Goal: Task Accomplishment & Management: Use online tool/utility

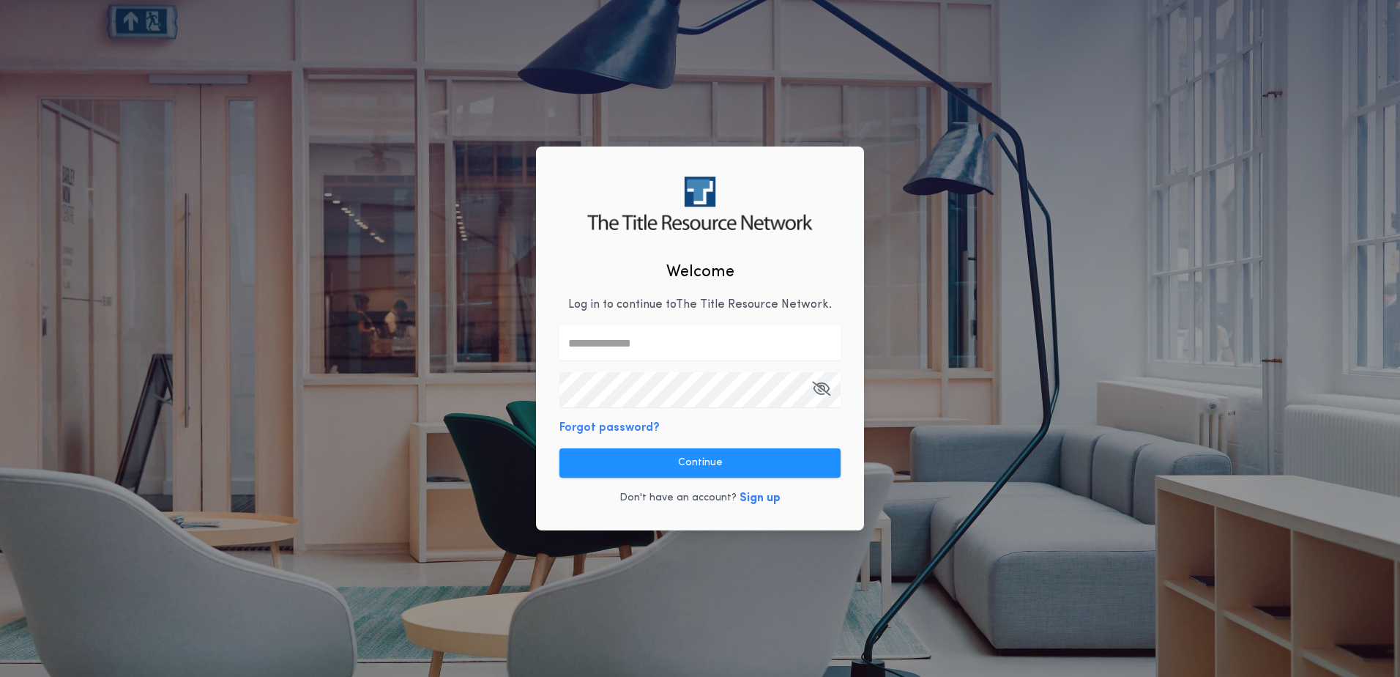
click at [823, 346] on keeper-lock "Open Keeper Popup" at bounding box center [823, 343] width 18 height 18
click at [826, 343] on keeper-lock "Open Keeper Popup" at bounding box center [823, 343] width 18 height 18
type input "**********"
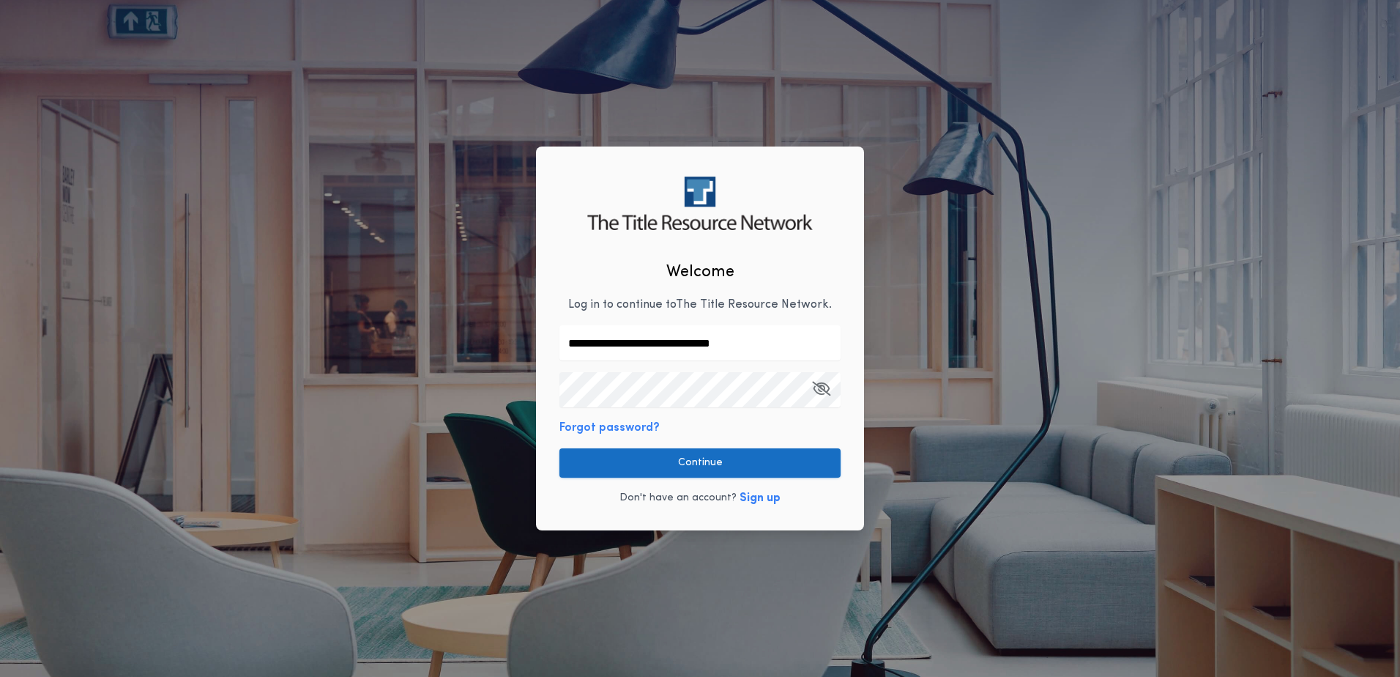
click at [774, 470] on button "Continue" at bounding box center [699, 462] width 281 height 29
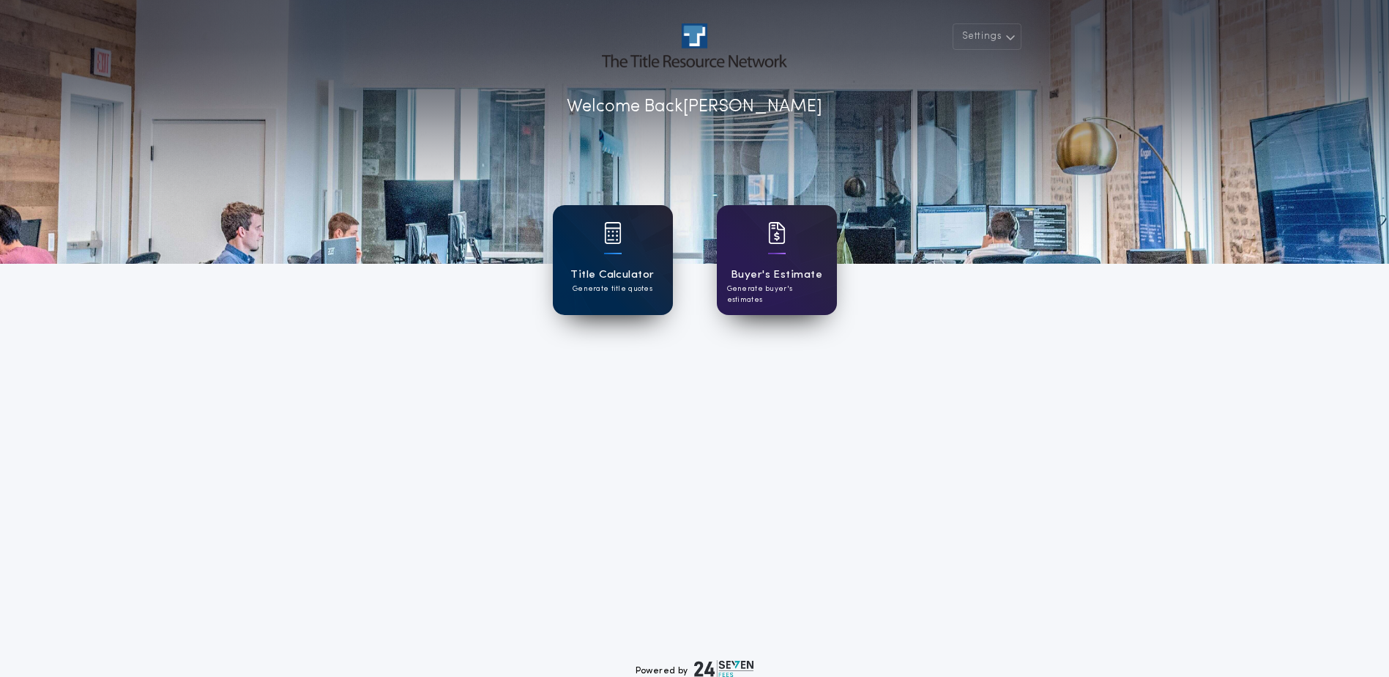
click at [608, 272] on h1 "Title Calculator" at bounding box center [611, 275] width 83 height 17
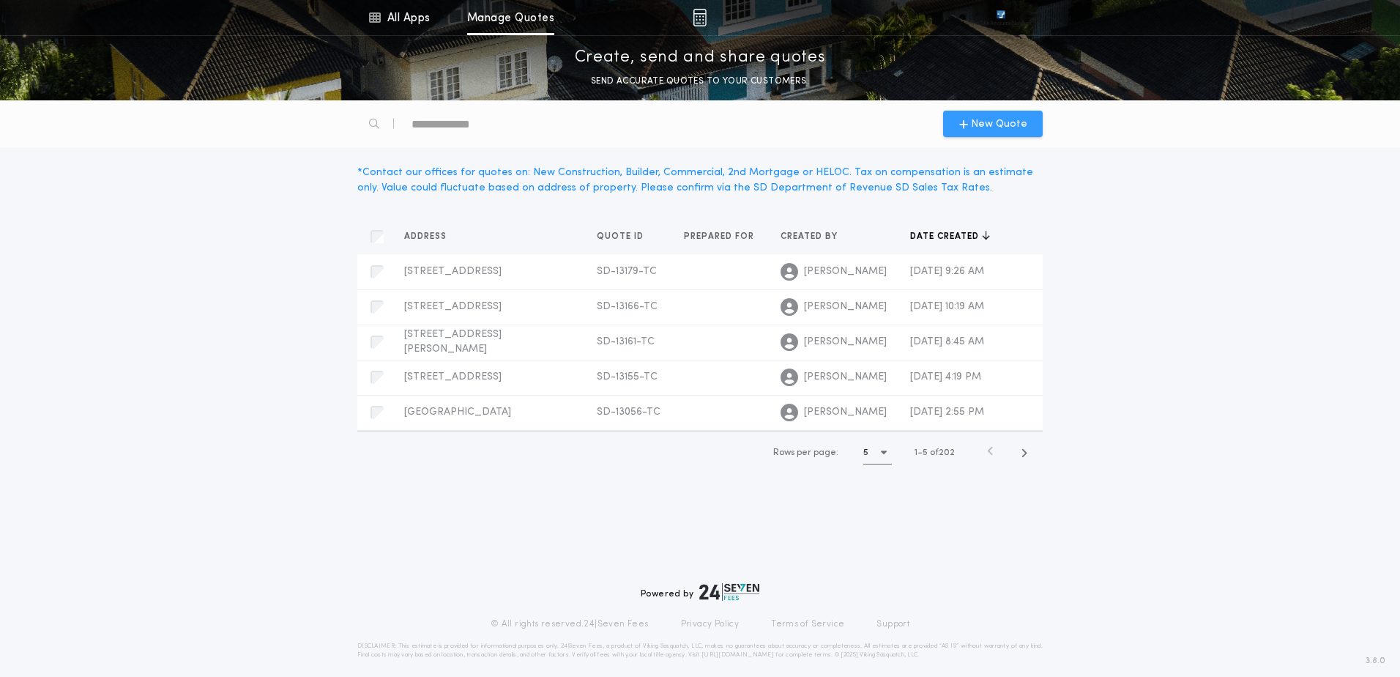
click at [959, 133] on div "New Quote" at bounding box center [993, 124] width 100 height 26
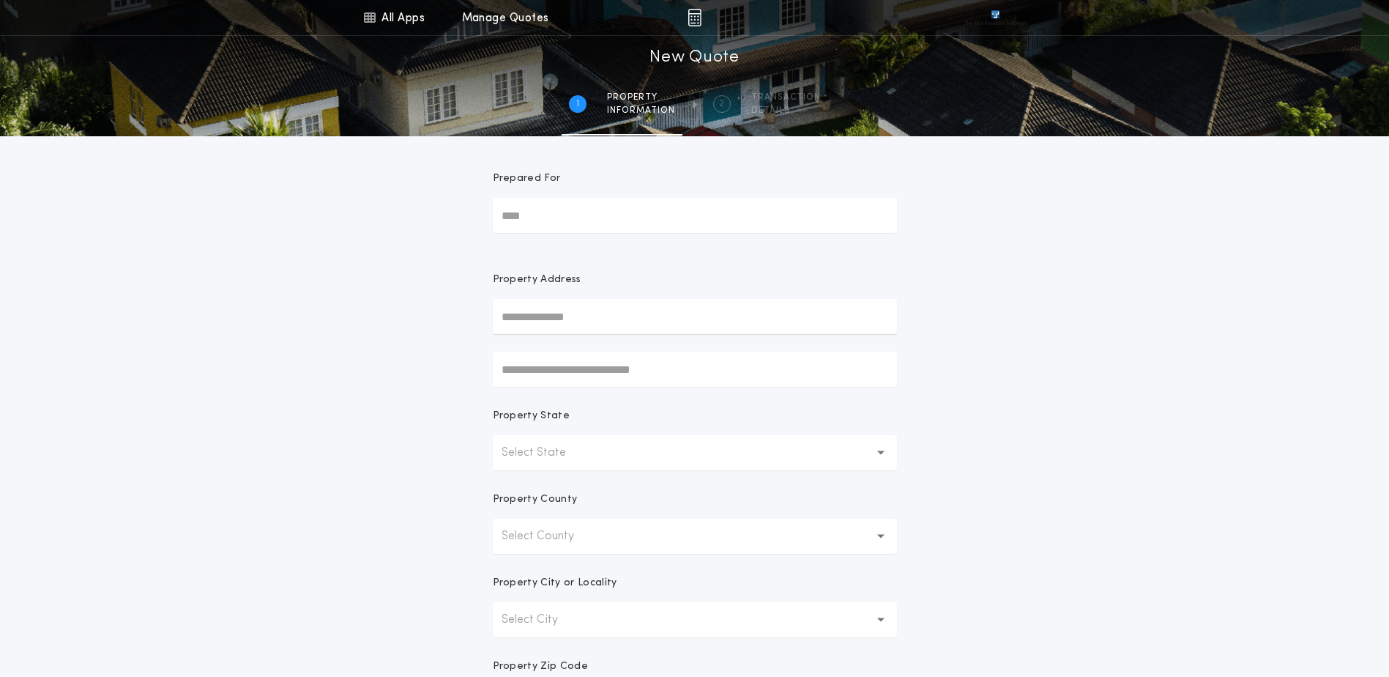
click at [581, 324] on input "text" at bounding box center [695, 316] width 404 height 35
paste input "**********"
type input "**********"
click at [638, 355] on button "[STREET_ADDRESS]" at bounding box center [695, 346] width 404 height 22
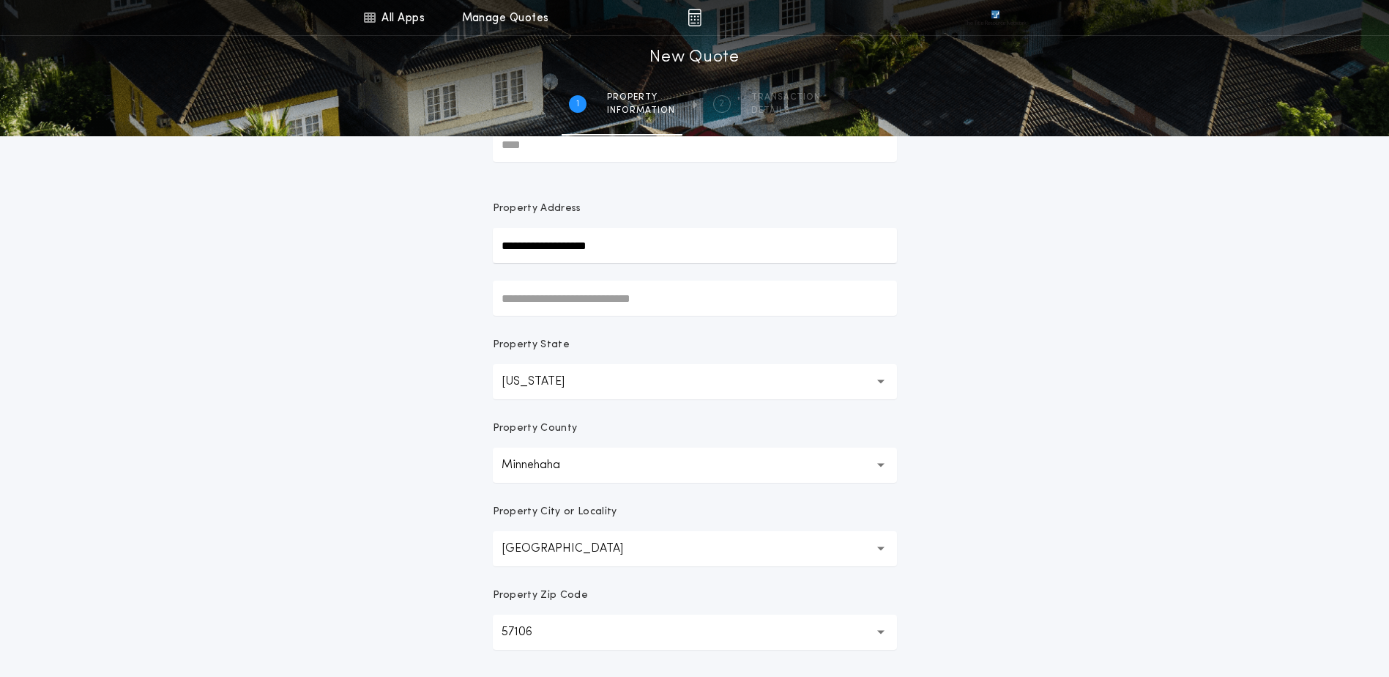
scroll to position [278, 0]
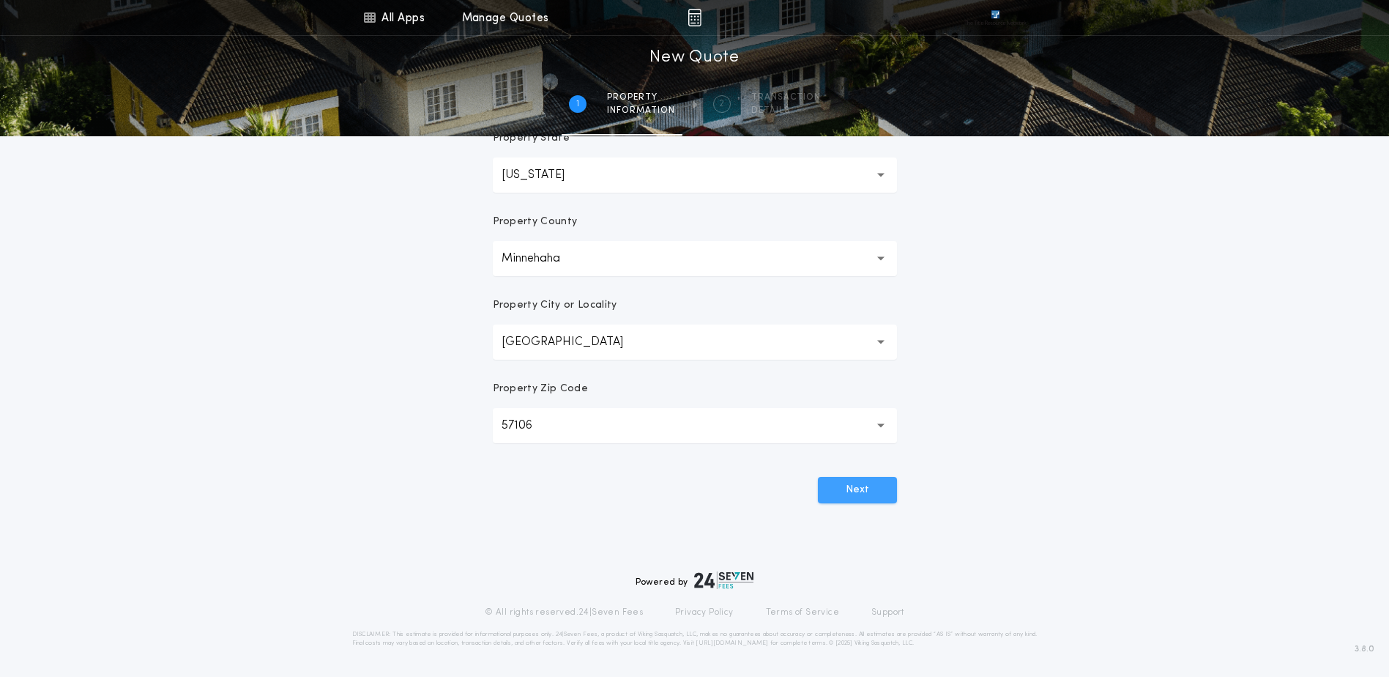
drag, startPoint x: 915, startPoint y: 505, endPoint x: 882, endPoint y: 499, distance: 32.9
click at [911, 505] on div "**********" at bounding box center [694, 140] width 1389 height 837
click at [882, 499] on button "Next" at bounding box center [857, 490] width 79 height 26
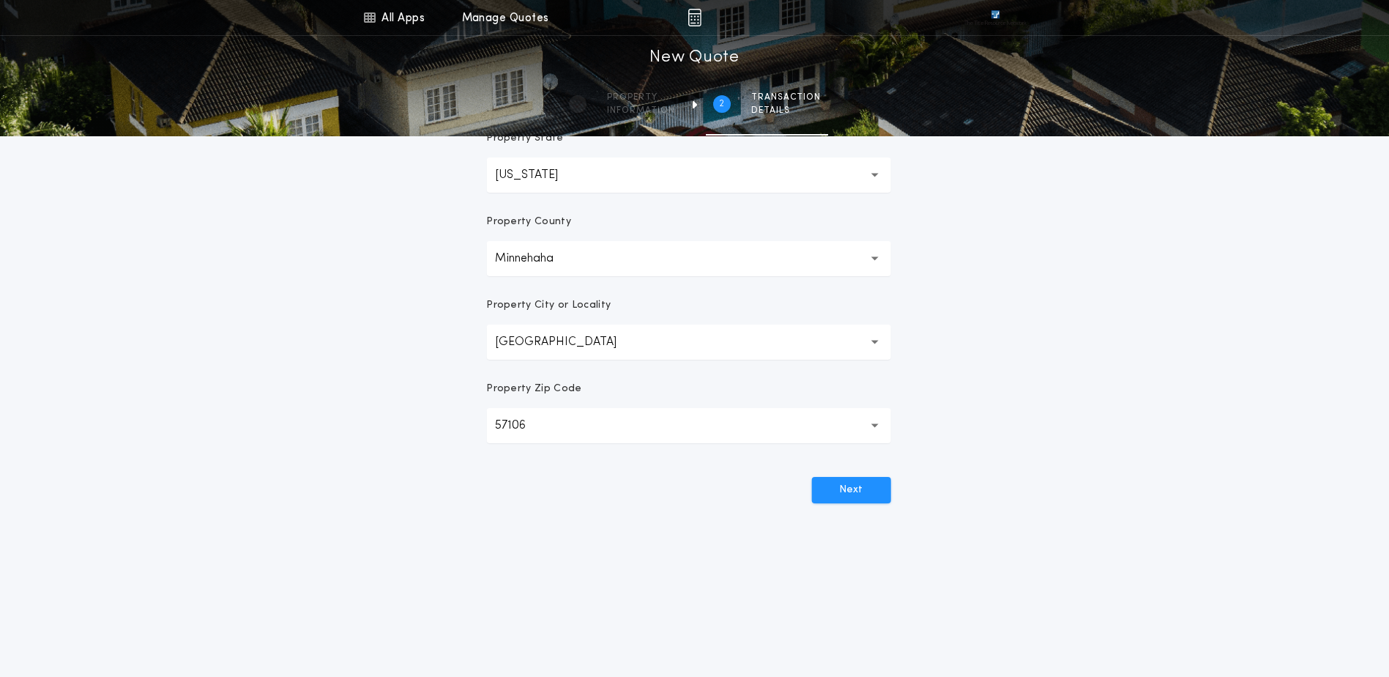
scroll to position [0, 0]
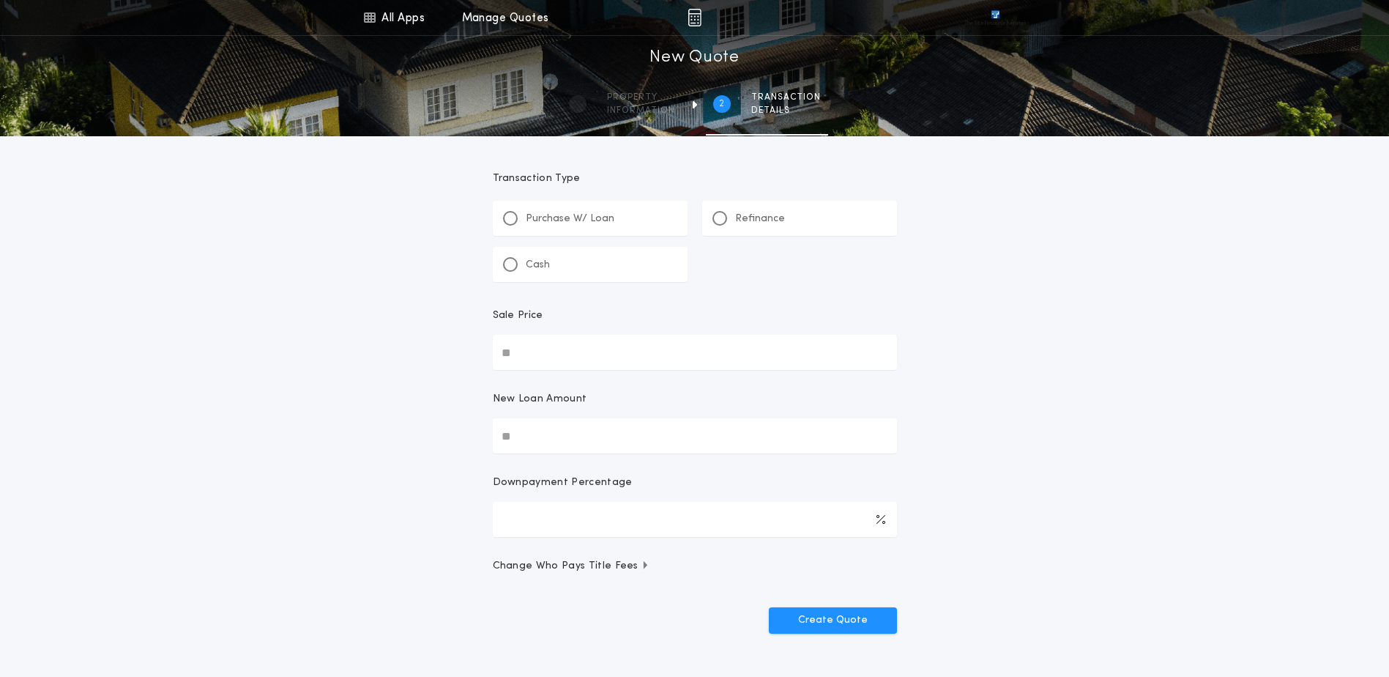
click at [804, 223] on div "Refinance" at bounding box center [799, 218] width 195 height 35
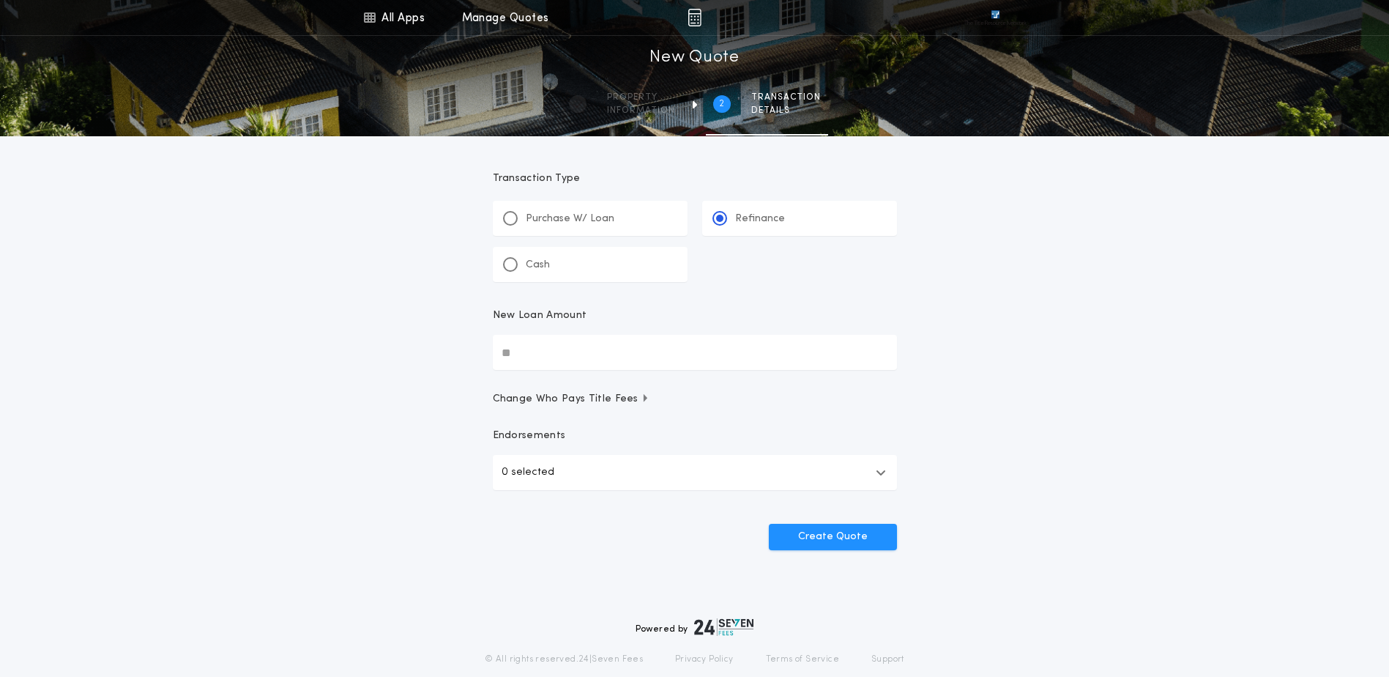
click at [39, 349] on div "All Apps Title Calculator Buyer's Estimate Menu All Apps Manage Quotes 2 /2 New…" at bounding box center [694, 303] width 1389 height 606
click at [606, 351] on input "New Loan Amount" at bounding box center [695, 352] width 404 height 35
type input "********"
drag, startPoint x: 561, startPoint y: 473, endPoint x: 549, endPoint y: 487, distance: 18.2
click at [559, 475] on button "0 selected" at bounding box center [695, 472] width 404 height 35
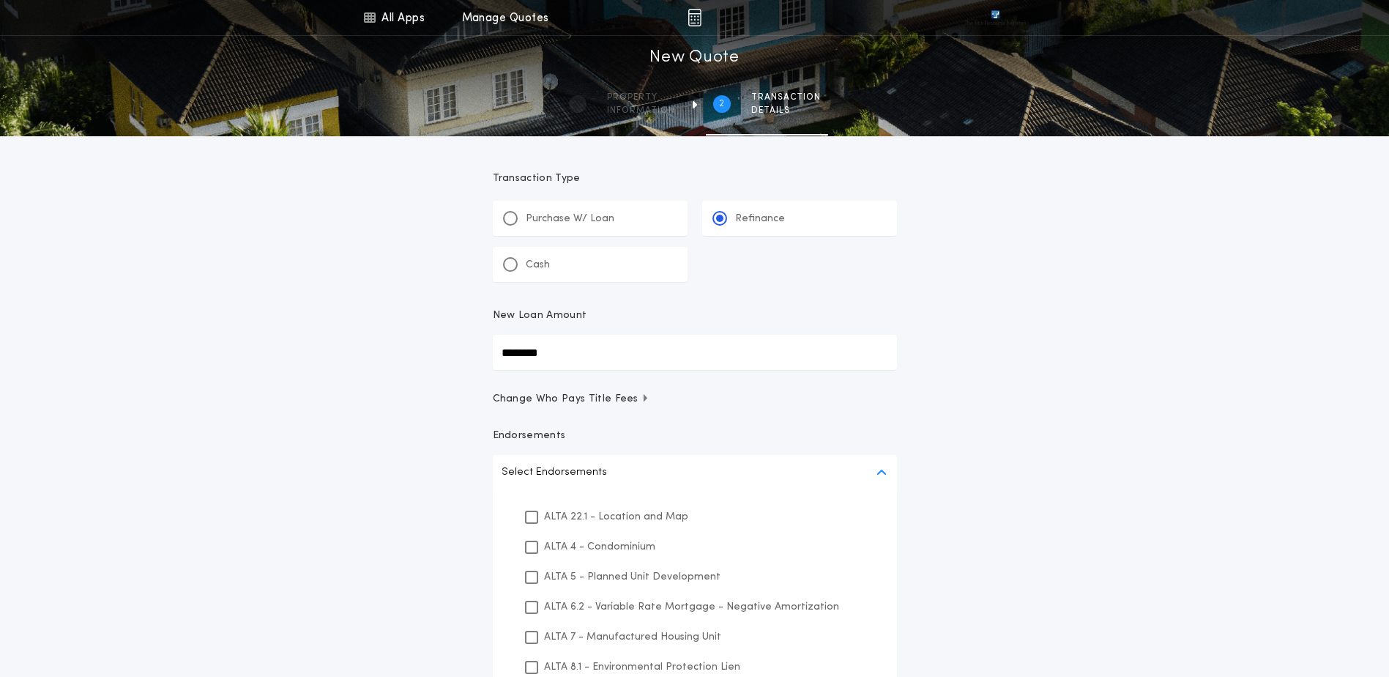
click at [559, 513] on p "ALTA 22.1 - Location and Map" at bounding box center [616, 516] width 144 height 15
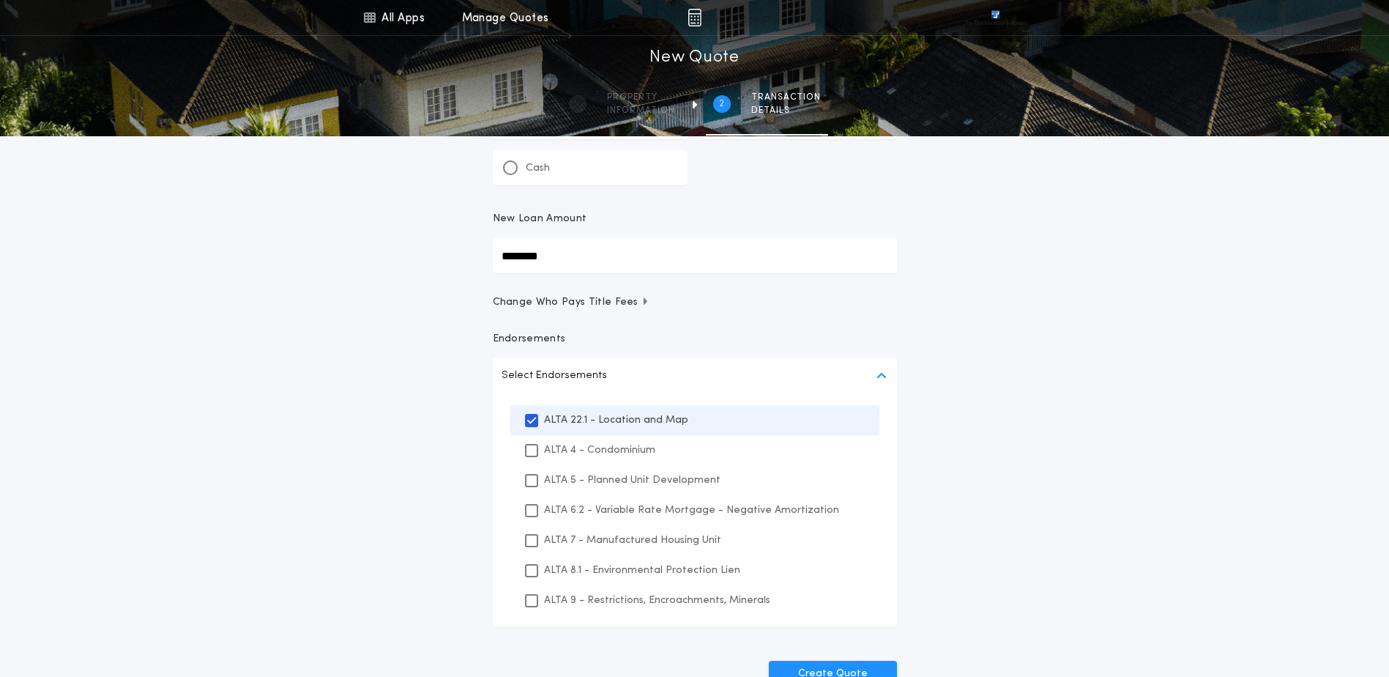
scroll to position [280, 0]
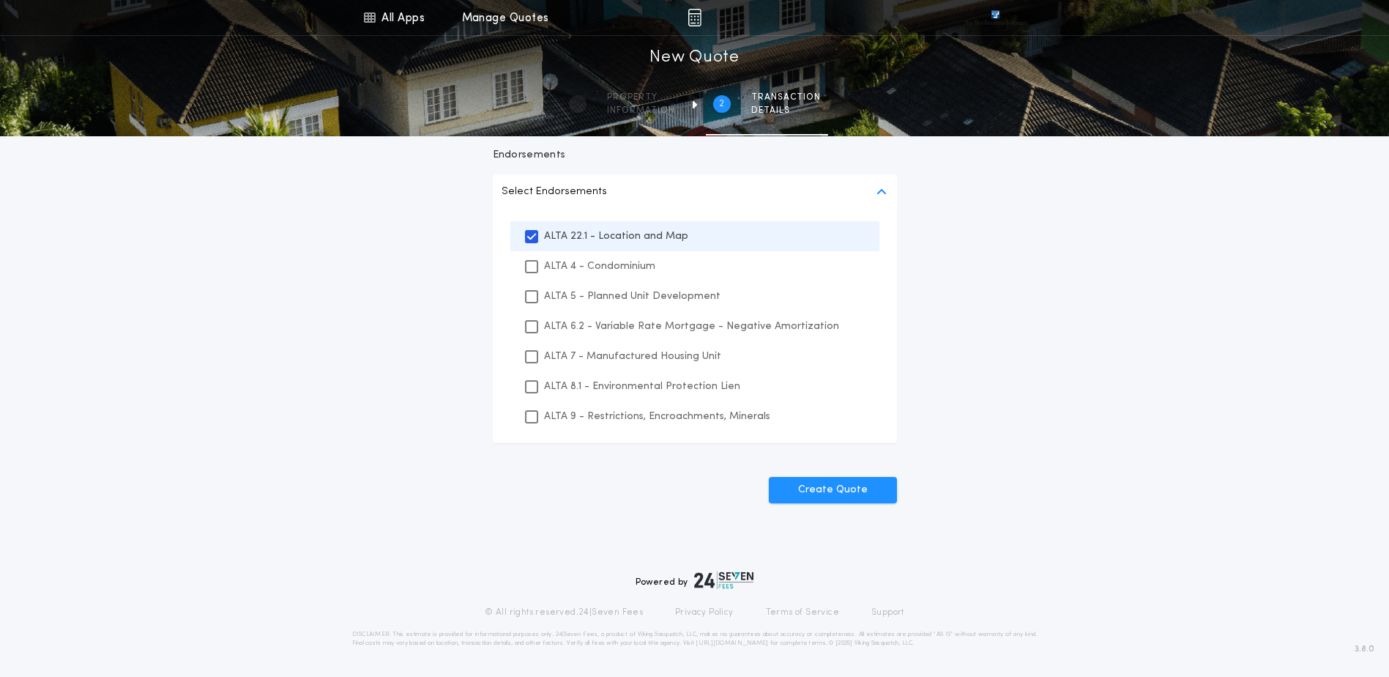
click at [614, 393] on p "ALTA 8.1 - Environmental Protection Lien" at bounding box center [642, 386] width 196 height 15
click at [613, 417] on p "ALTA 9 - Restrictions, Encroachments, Minerals" at bounding box center [657, 416] width 226 height 15
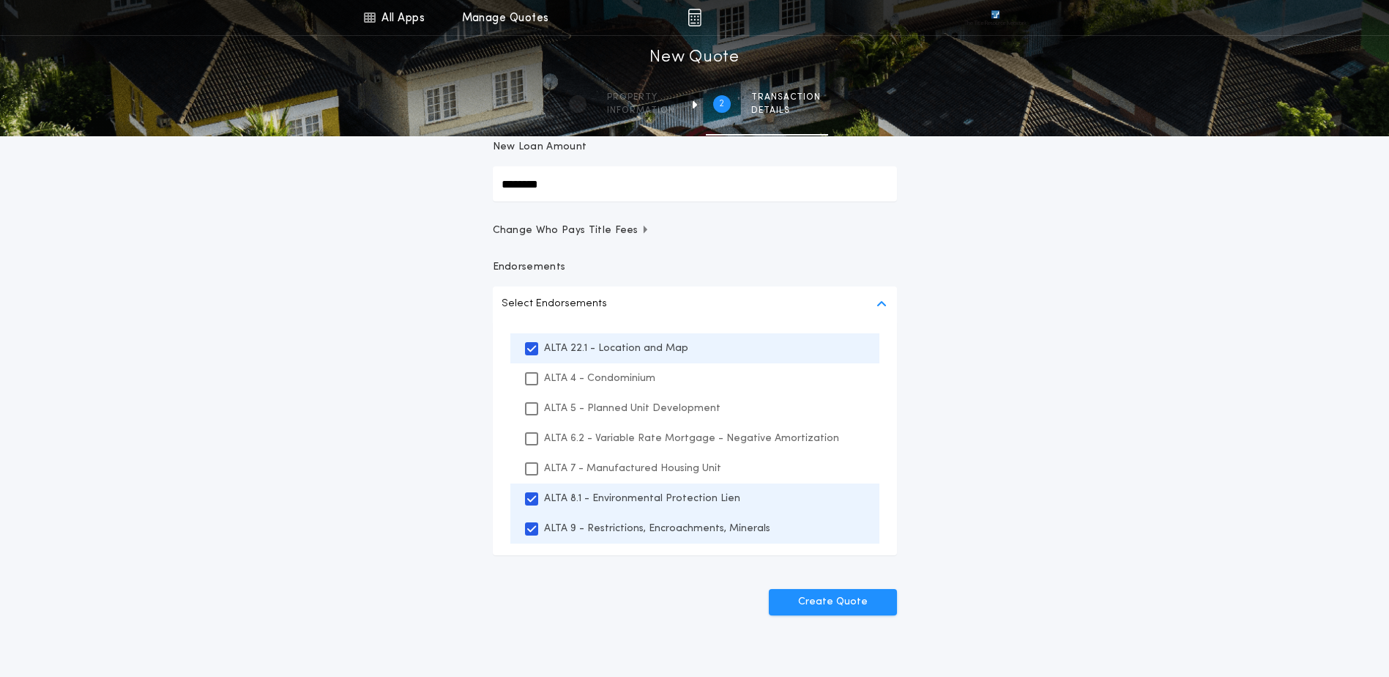
scroll to position [0, 0]
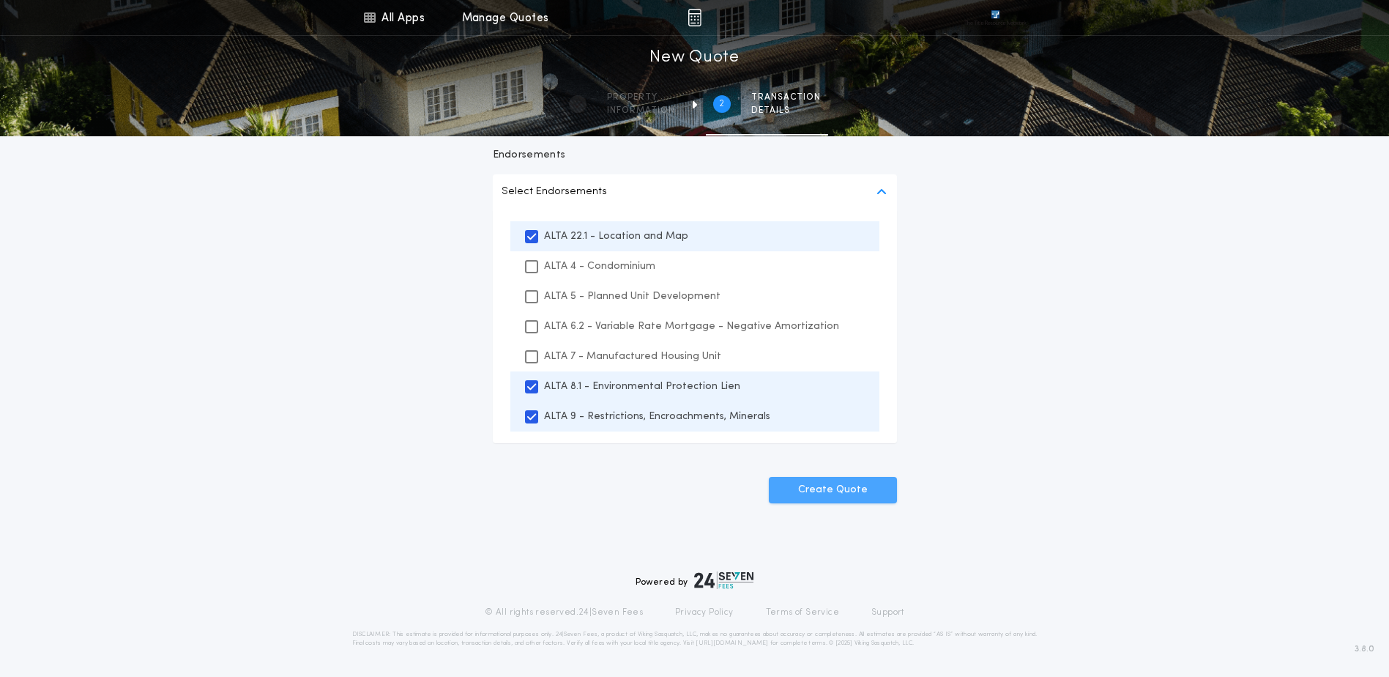
click at [844, 493] on button "Create Quote" at bounding box center [833, 490] width 128 height 26
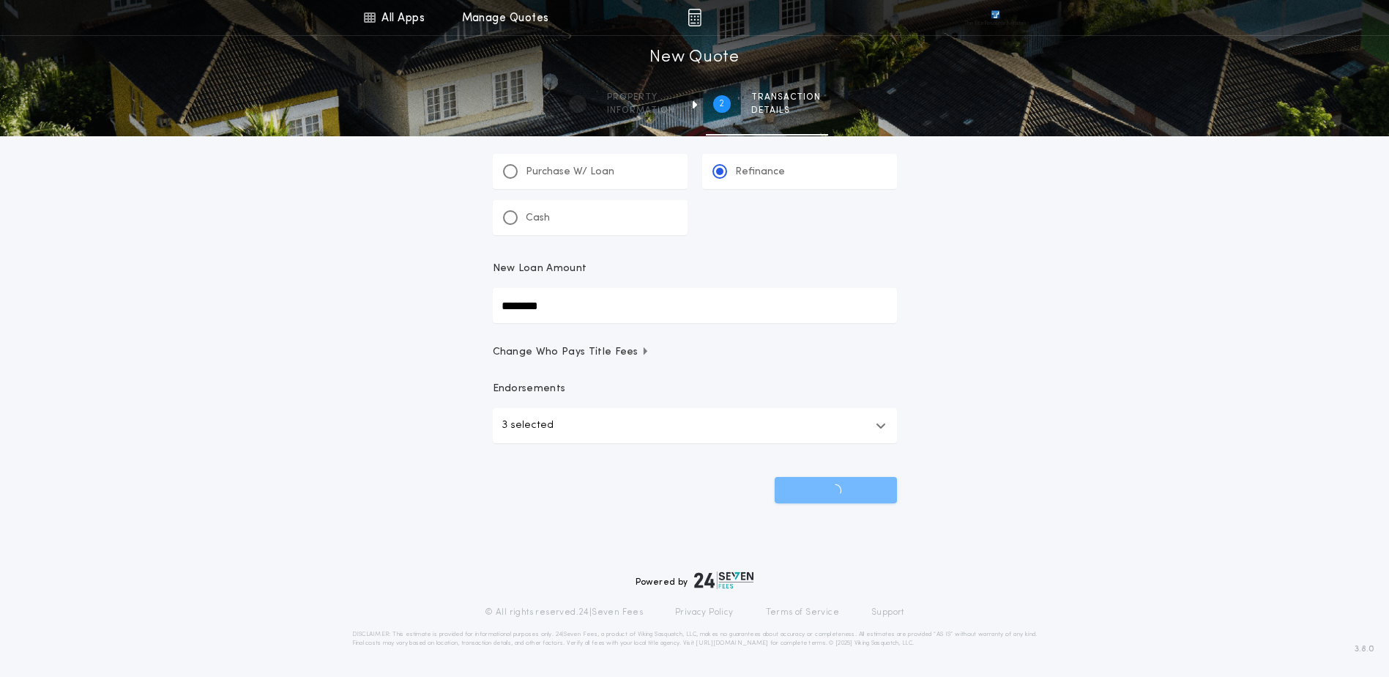
scroll to position [47, 0]
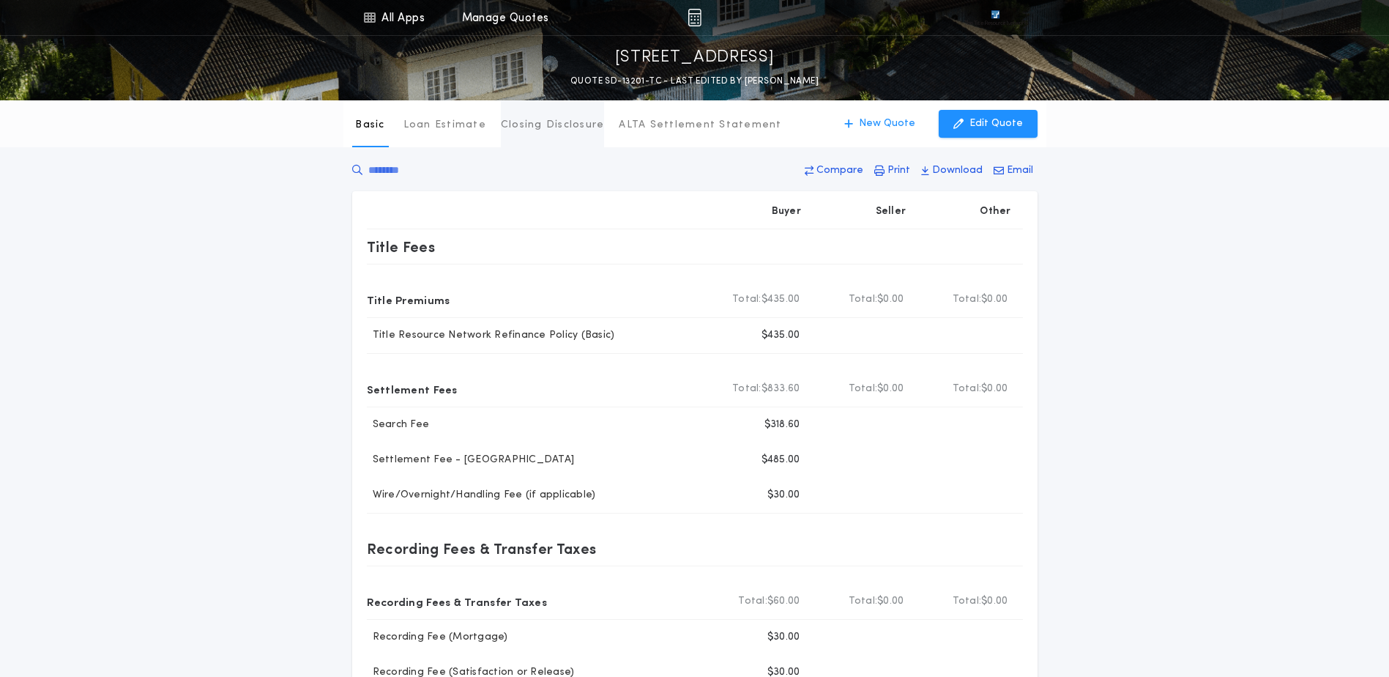
click at [533, 136] on button "Closing Disclosure" at bounding box center [553, 123] width 104 height 47
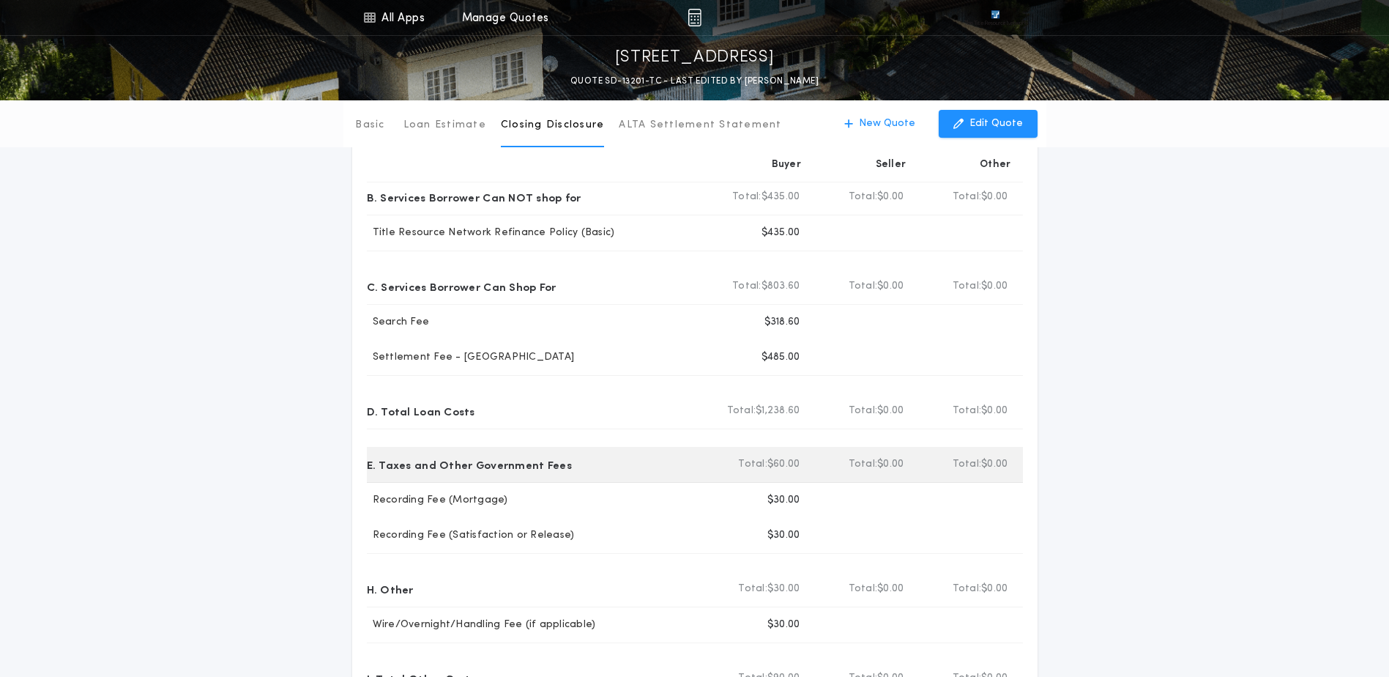
scroll to position [73, 0]
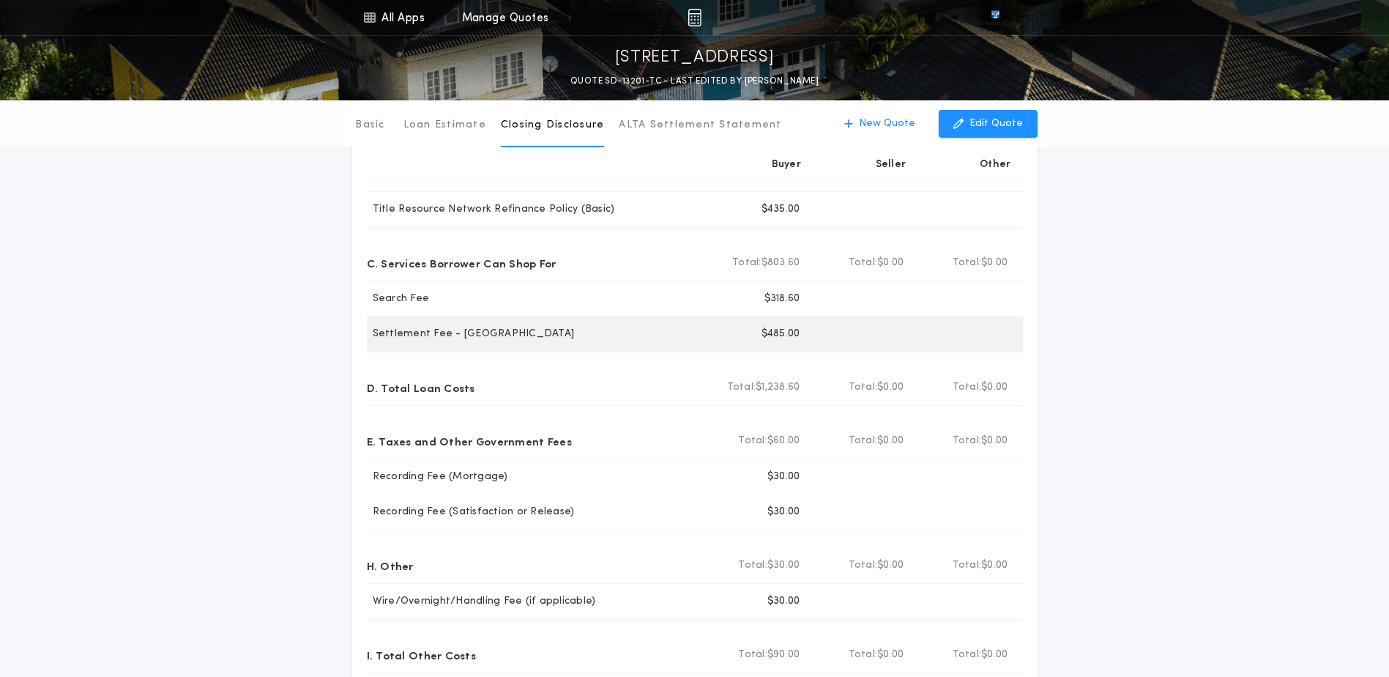
click at [734, 339] on div "Buyer $485.00" at bounding box center [759, 333] width 104 height 35
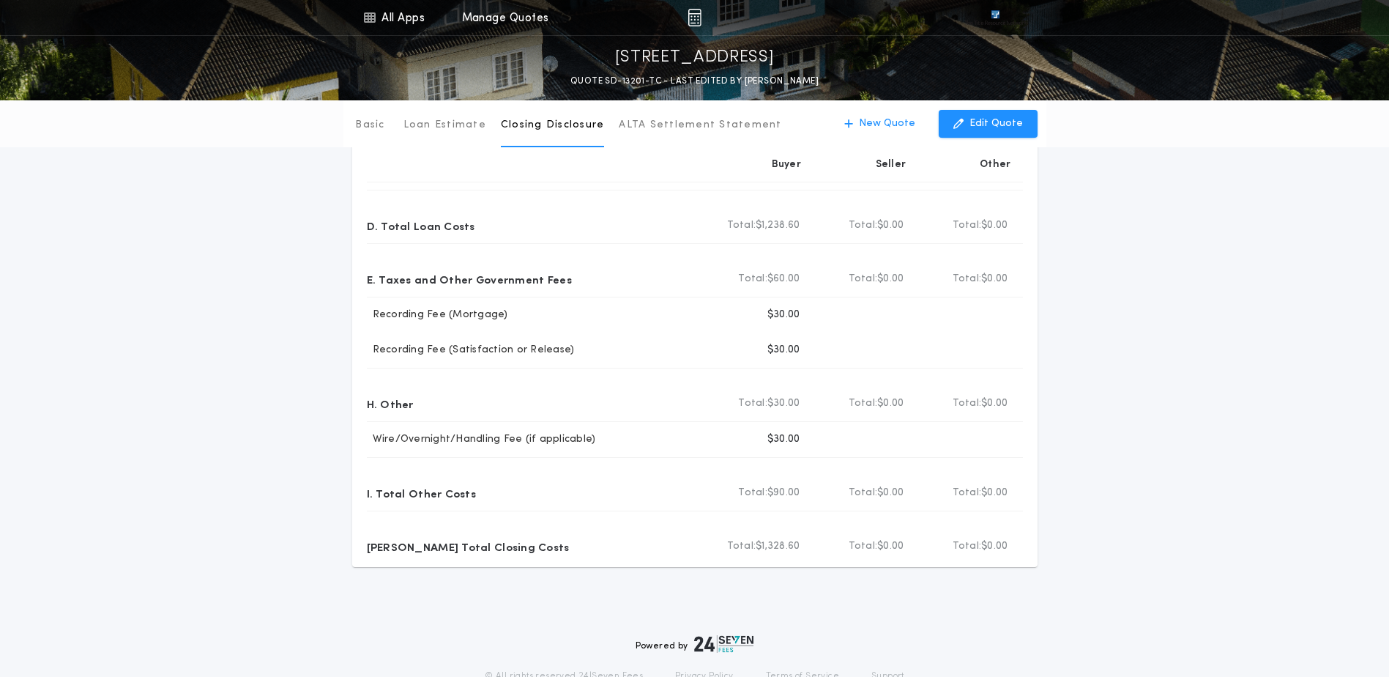
scroll to position [293, 0]
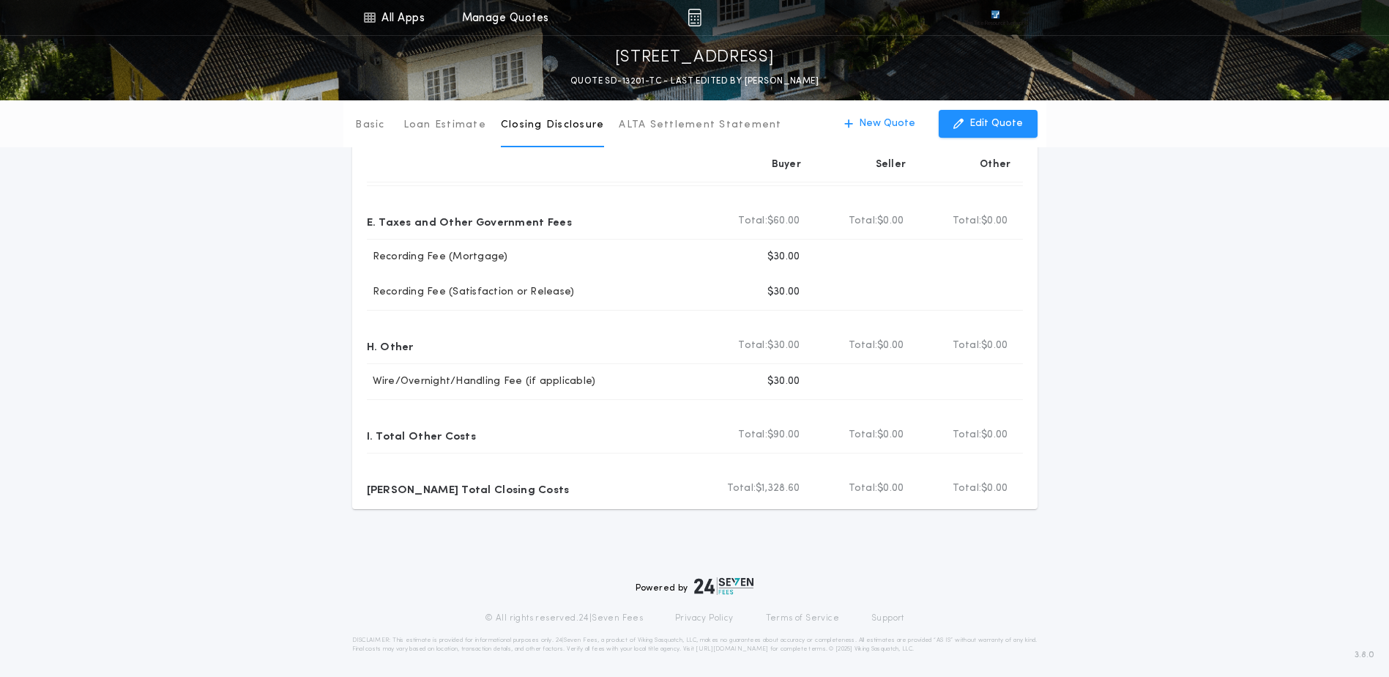
click at [70, 286] on div "Basic Loan Estimate Closing Disclosure ALTA Settlement Statement Closing Disclo…" at bounding box center [694, 158] width 1389 height 702
